Goal: Check status: Check status

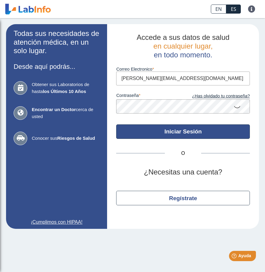
click at [189, 136] on button "Iniciar Sesión" at bounding box center [183, 132] width 134 height 15
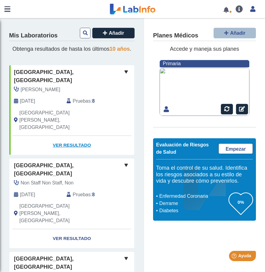
click at [80, 136] on link "Ver Resultado" at bounding box center [71, 145] width 125 height 19
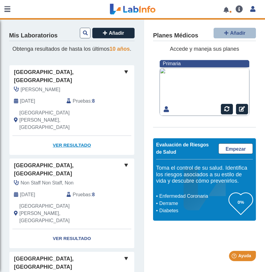
click at [70, 136] on link "Ver Resultado" at bounding box center [71, 145] width 125 height 19
click at [73, 105] on span "Pruebas" at bounding box center [82, 101] width 18 height 7
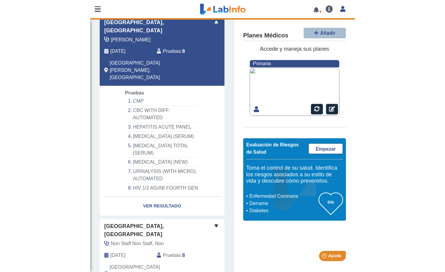
scroll to position [66, 0]
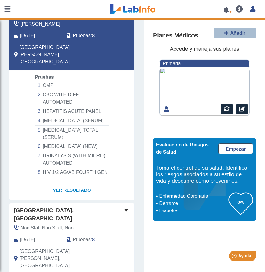
click at [78, 187] on link "Ver Resultado" at bounding box center [71, 190] width 125 height 19
click at [76, 191] on link "Ver Resultado" at bounding box center [71, 190] width 125 height 19
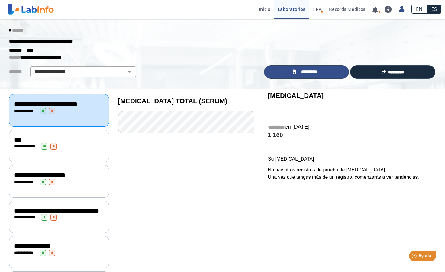
click at [265, 71] on link "*********" at bounding box center [306, 72] width 85 height 14
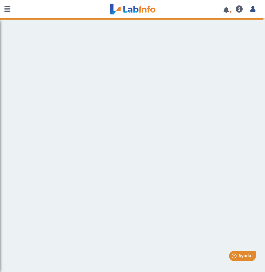
click at [147, 10] on link at bounding box center [133, 9] width 50 height 15
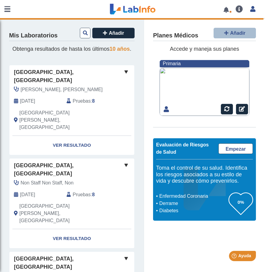
click at [54, 85] on span "[GEOGRAPHIC_DATA], [GEOGRAPHIC_DATA]" at bounding box center [68, 76] width 109 height 16
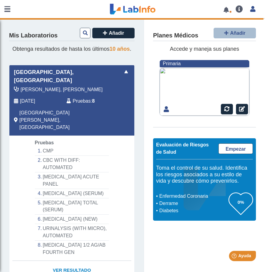
click at [73, 261] on link "Ver Resultado" at bounding box center [71, 270] width 125 height 19
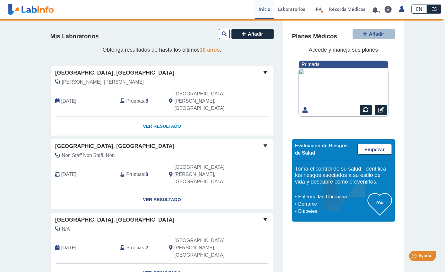
click at [161, 117] on link "Ver Resultado" at bounding box center [162, 126] width 223 height 19
